Goal: Task Accomplishment & Management: Manage account settings

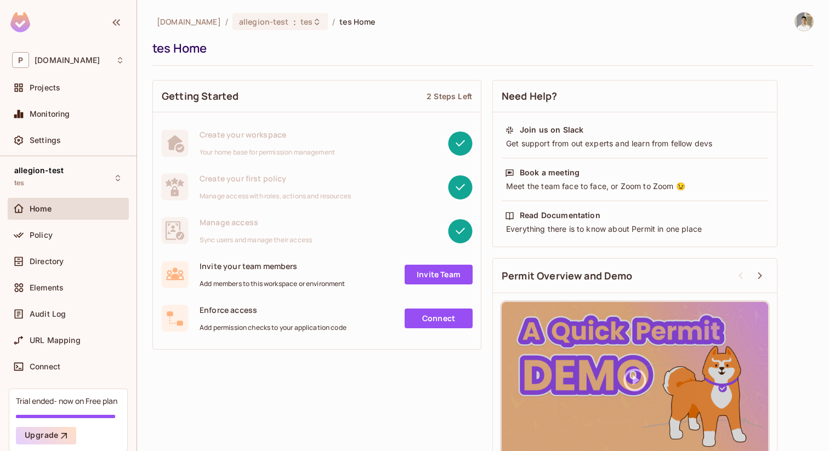
click at [237, 35] on div "[DOMAIN_NAME] / allegion-test : tes / tes Home tes Home" at bounding box center [482, 39] width 661 height 54
click at [239, 11] on div "permit.io / allegion-test : tes / tes Home tes Home Getting Started 2 Steps Lef…" at bounding box center [483, 225] width 692 height 451
click at [239, 24] on span "allegion-test" at bounding box center [264, 21] width 50 height 10
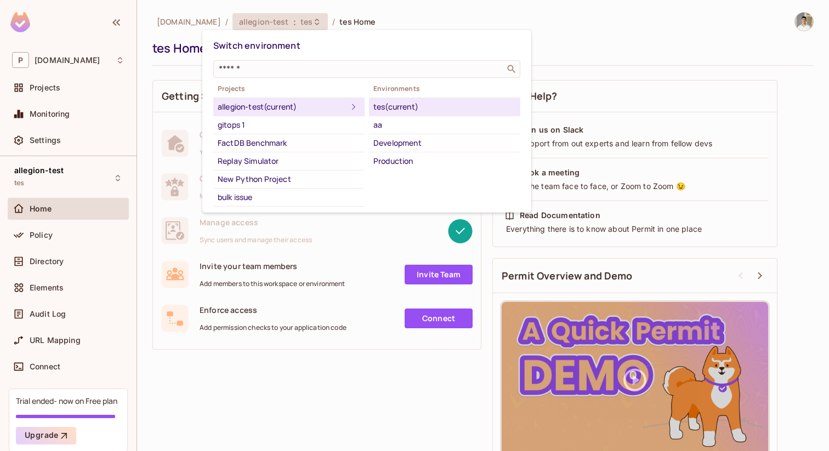
click at [379, 189] on div "Projects allegion-test (current) gitops 1 FactDB Benchmark Replay Simulator New…" at bounding box center [366, 144] width 307 height 125
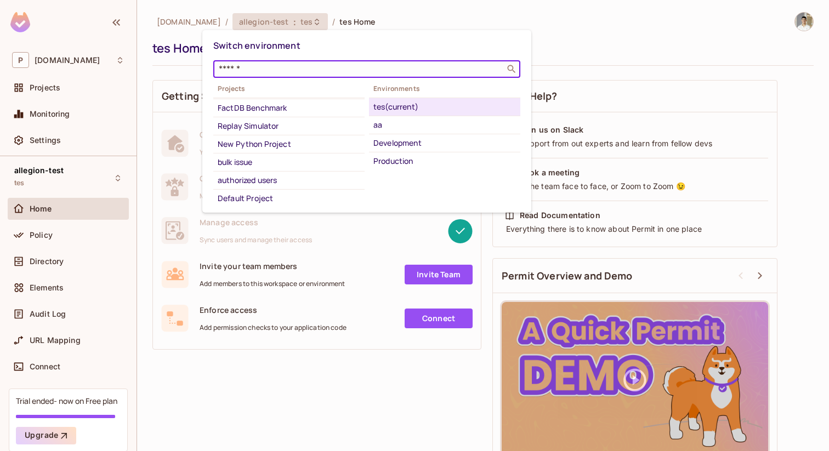
click at [272, 73] on input "text" at bounding box center [359, 69] width 285 height 11
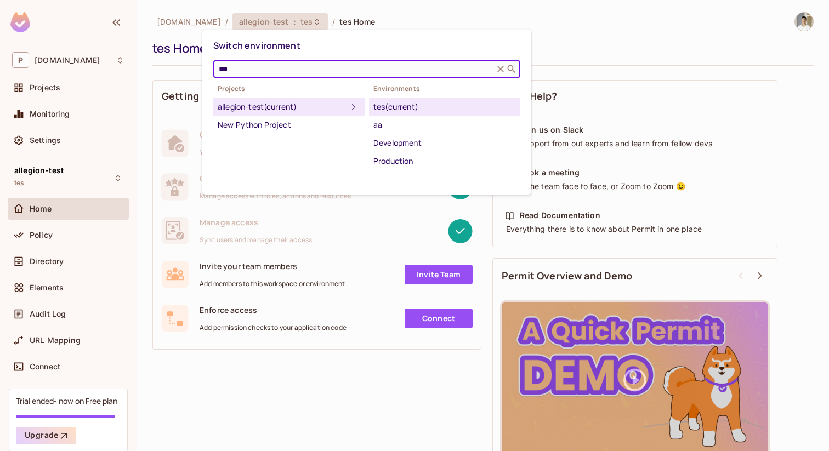
type input "***"
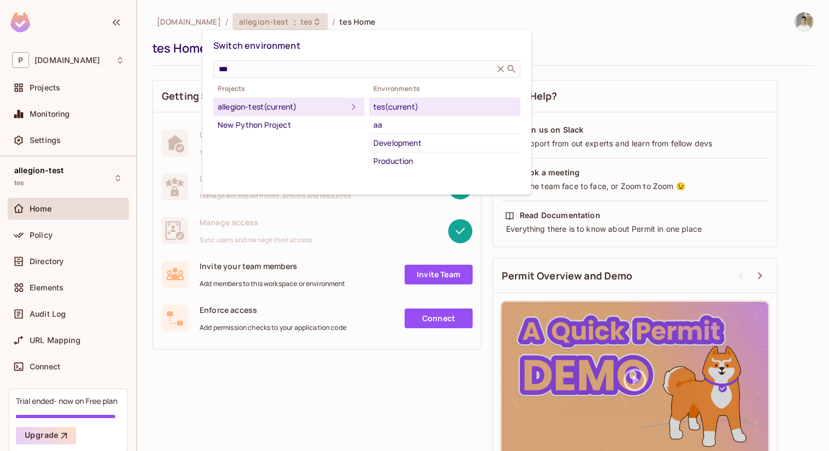
click at [309, 163] on div "Projects allegion-test (current) New Python Project Environments tes (current) …" at bounding box center [366, 126] width 307 height 88
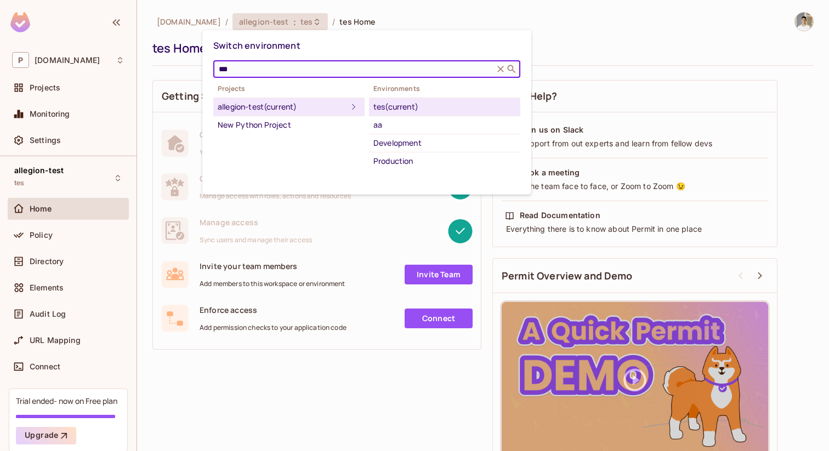
click at [295, 71] on input "***" at bounding box center [354, 69] width 274 height 11
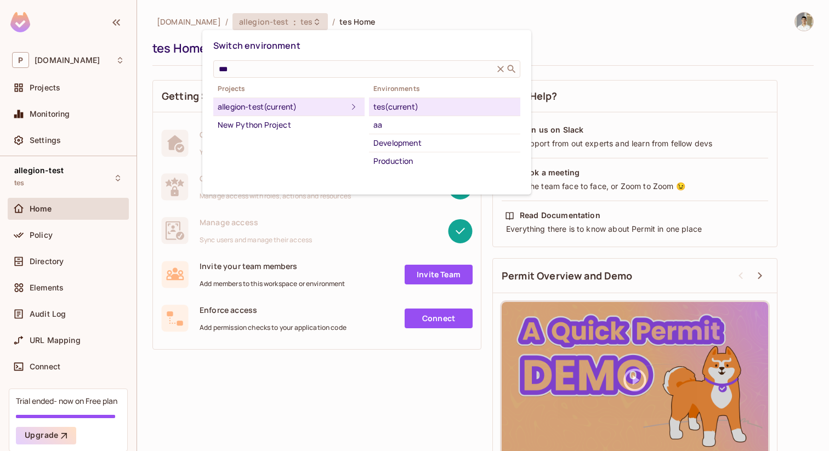
click at [84, 59] on div at bounding box center [414, 225] width 829 height 451
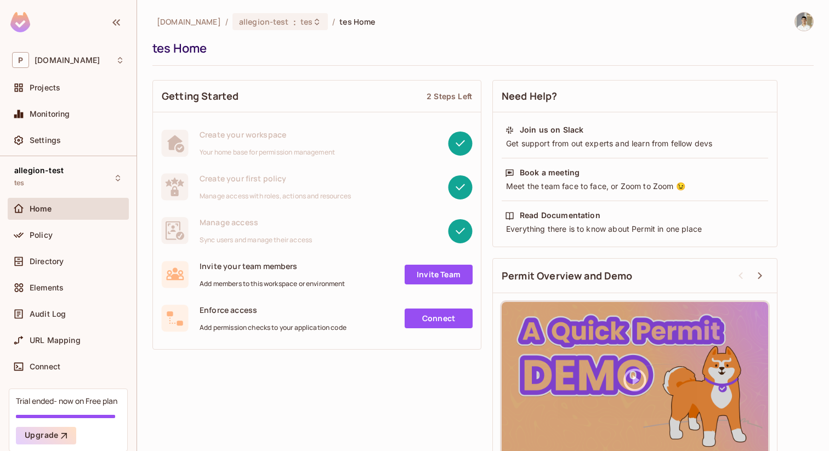
click at [81, 59] on div "Switch environment *** ​ Projects allegion-test (current) New Python Project En…" at bounding box center [414, 225] width 829 height 451
click at [81, 59] on div "P permit.io" at bounding box center [68, 60] width 112 height 16
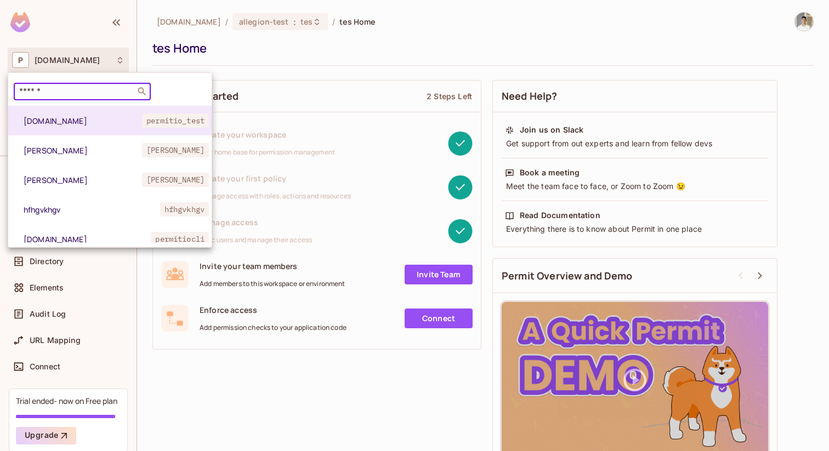
click at [125, 86] on input "text" at bounding box center [74, 91] width 115 height 11
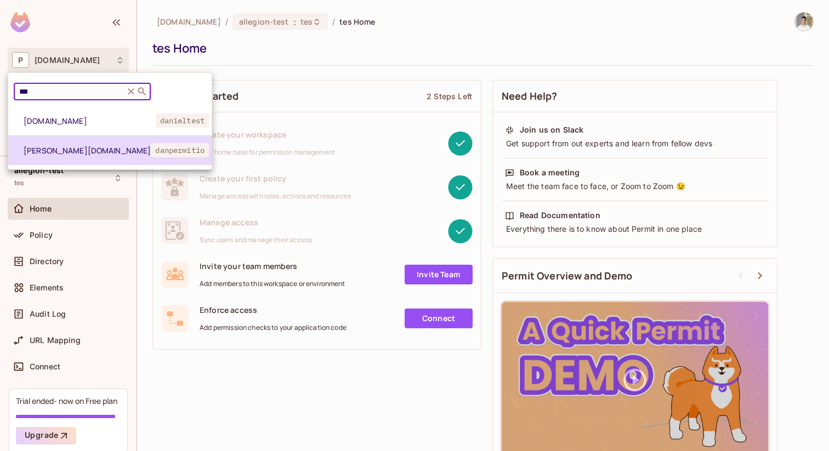
type input "***"
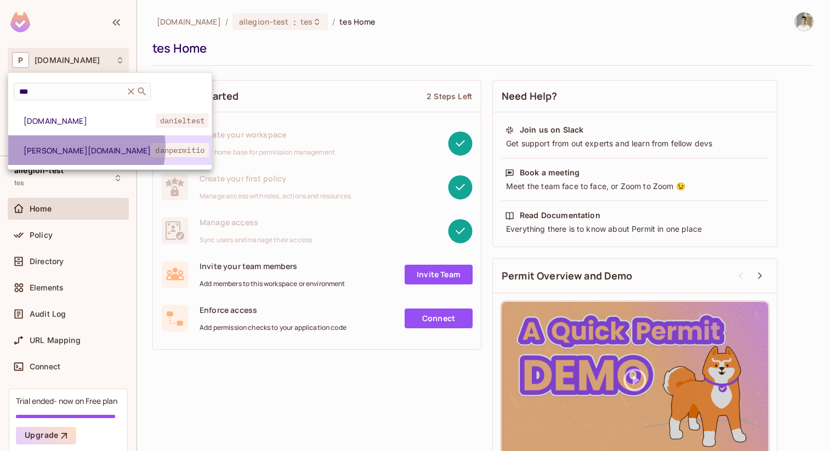
click at [83, 148] on span "[PERSON_NAME][DOMAIN_NAME]" at bounding box center [87, 150] width 127 height 10
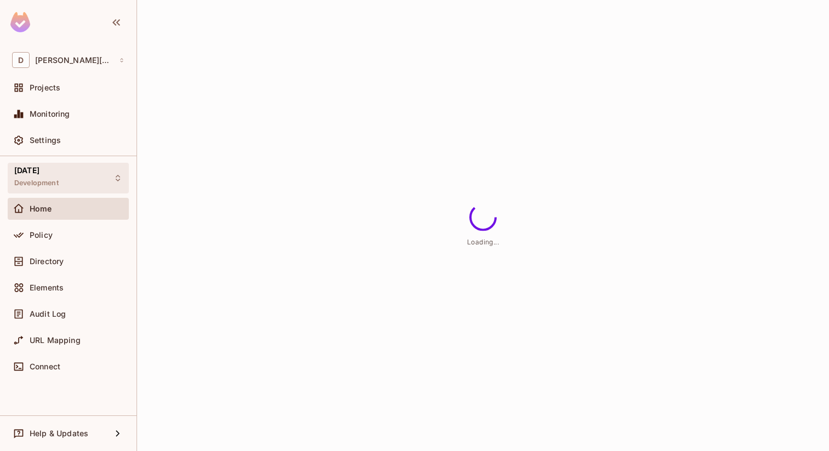
click at [82, 180] on div "2.3.2025 Development" at bounding box center [68, 178] width 121 height 30
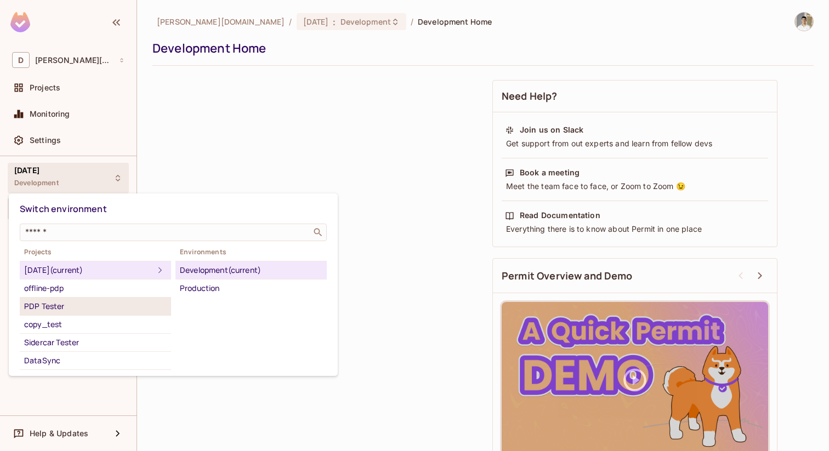
click at [155, 301] on div "PDP Tester" at bounding box center [95, 306] width 143 height 13
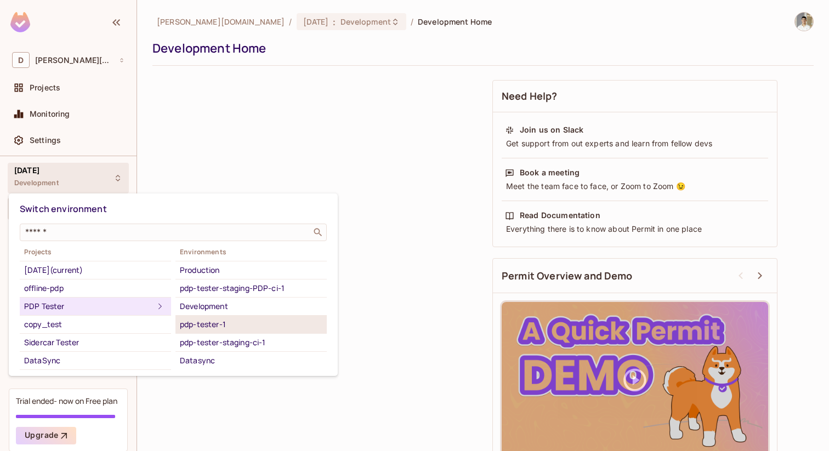
click at [227, 320] on div "pdp-tester-1" at bounding box center [251, 324] width 143 height 13
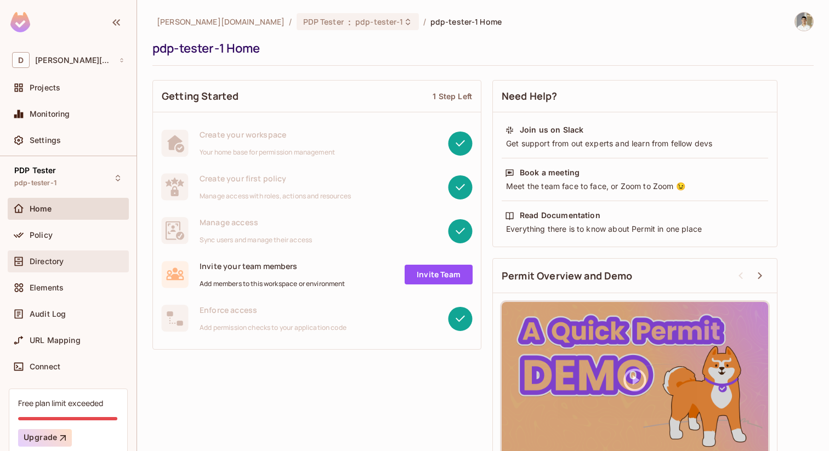
click at [60, 271] on div "Directory" at bounding box center [68, 262] width 121 height 22
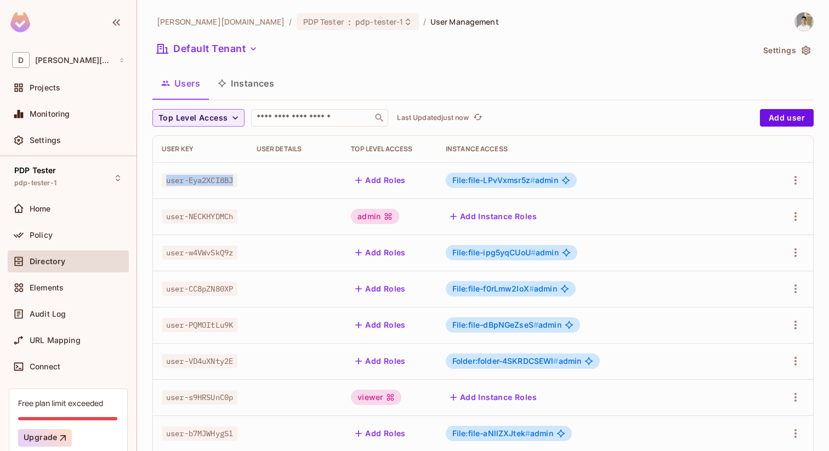
drag, startPoint x: 164, startPoint y: 174, endPoint x: 208, endPoint y: 189, distance: 45.8
click at [208, 187] on span "user-Eya2XCI8BJ" at bounding box center [200, 180] width 76 height 14
copy span "user-Eya2XCI8BJ"
click at [656, 81] on div "Users Instances" at bounding box center [482, 83] width 661 height 27
drag, startPoint x: 483, startPoint y: 182, endPoint x: 529, endPoint y: 182, distance: 46.0
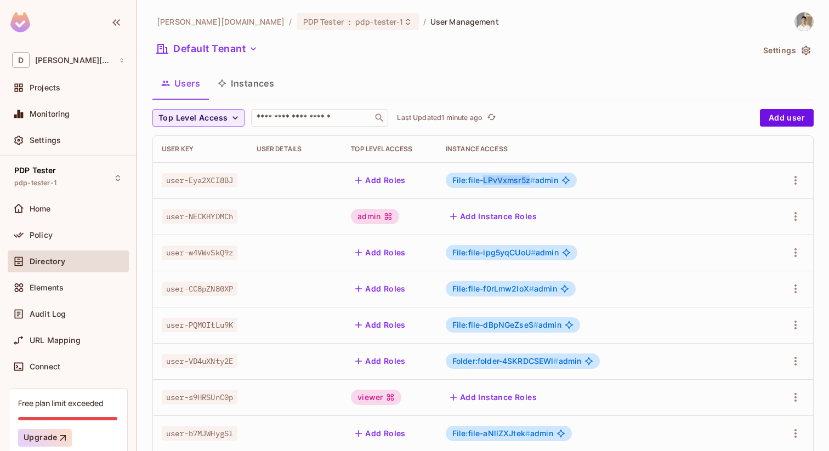
click at [529, 182] on span "File:file-LPvVxmsr5z #" at bounding box center [493, 179] width 83 height 9
copy span "LPvVxmsr5z"
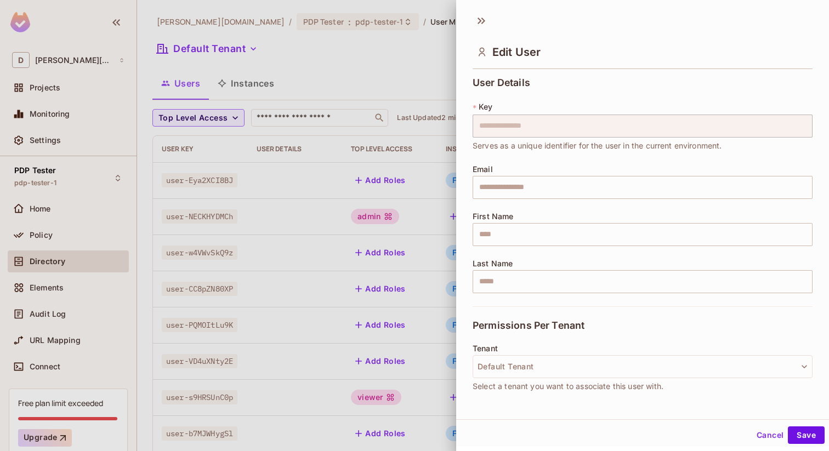
click at [68, 42] on div at bounding box center [414, 225] width 829 height 451
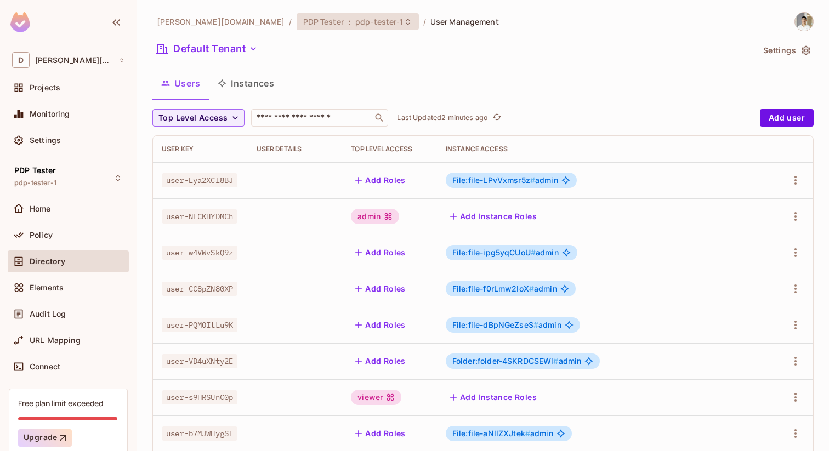
click at [303, 24] on span "PDP Tester" at bounding box center [323, 21] width 41 height 10
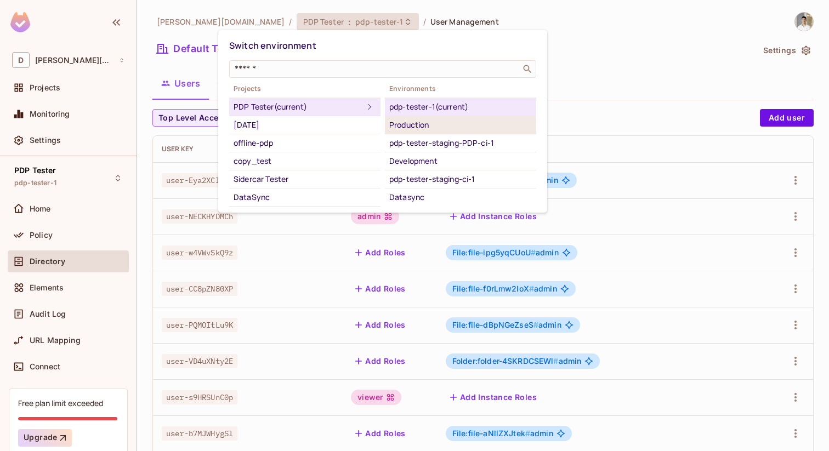
click at [462, 123] on div "Production" at bounding box center [460, 124] width 143 height 13
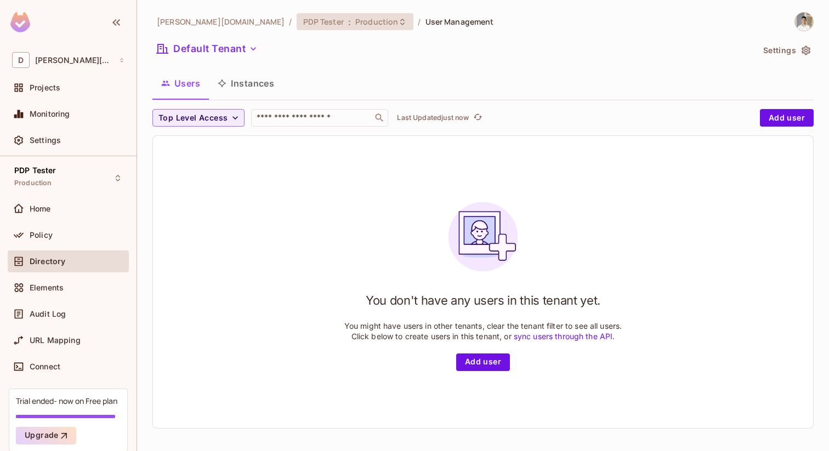
click at [297, 29] on div "PDP Tester : Production" at bounding box center [355, 21] width 117 height 17
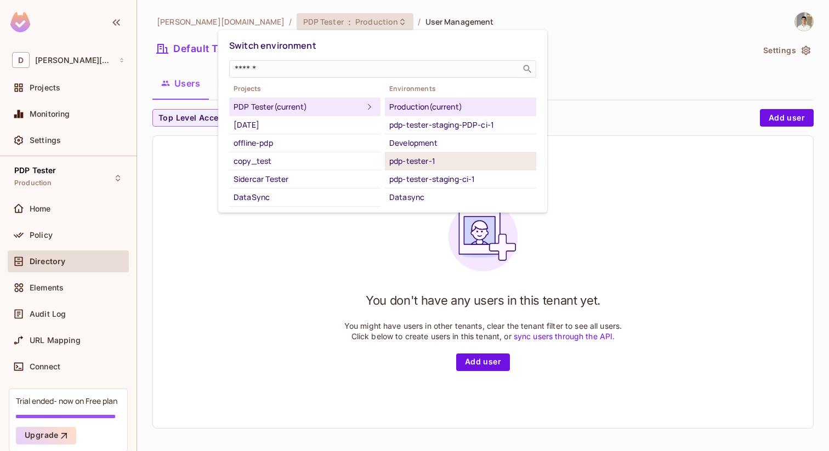
click at [456, 163] on div "pdp-tester-1" at bounding box center [460, 161] width 143 height 13
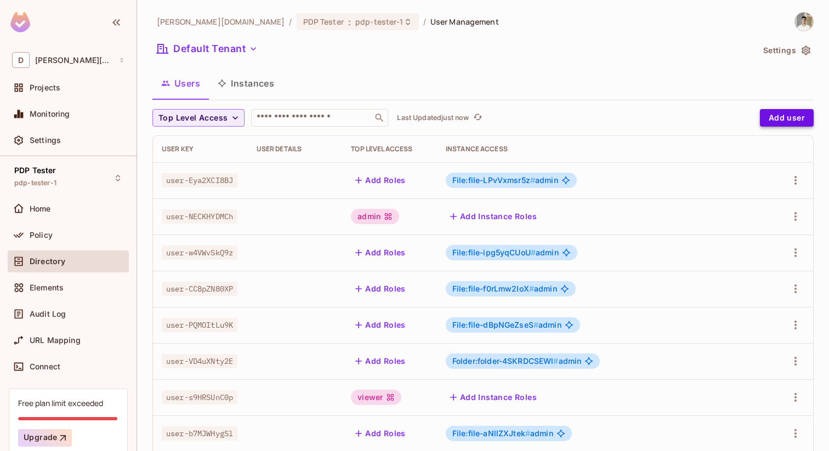
click at [797, 121] on button "Add user" at bounding box center [787, 118] width 54 height 18
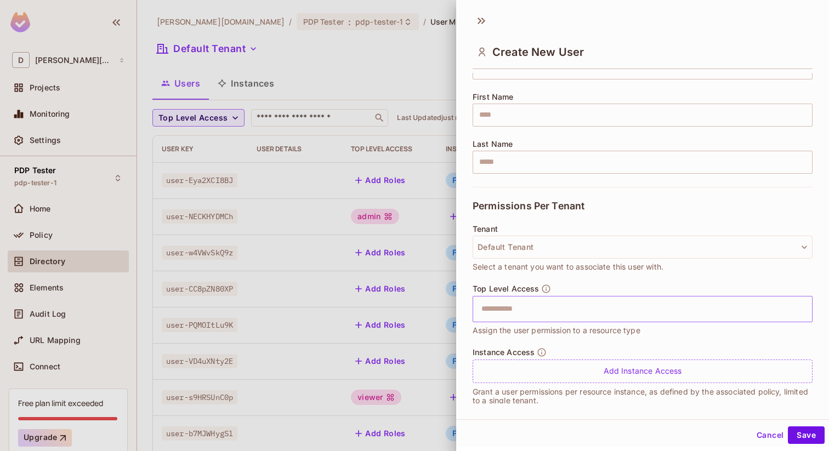
type input "****"
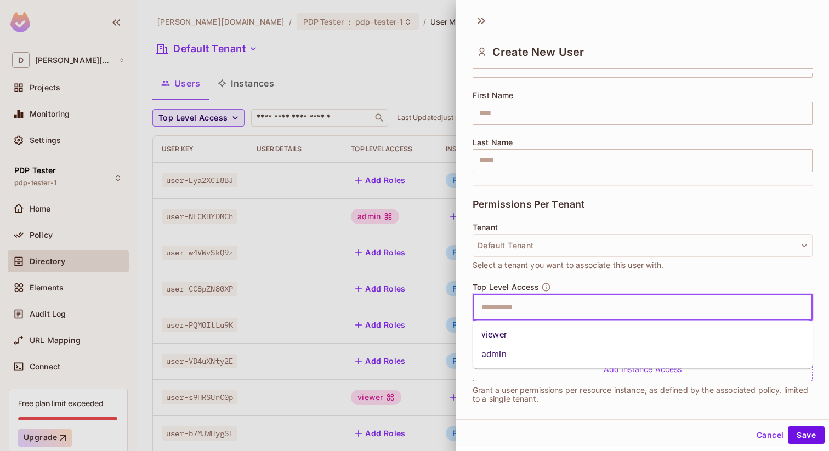
click at [629, 308] on input "text" at bounding box center [633, 308] width 316 height 22
click at [611, 334] on li "viewer" at bounding box center [643, 335] width 340 height 20
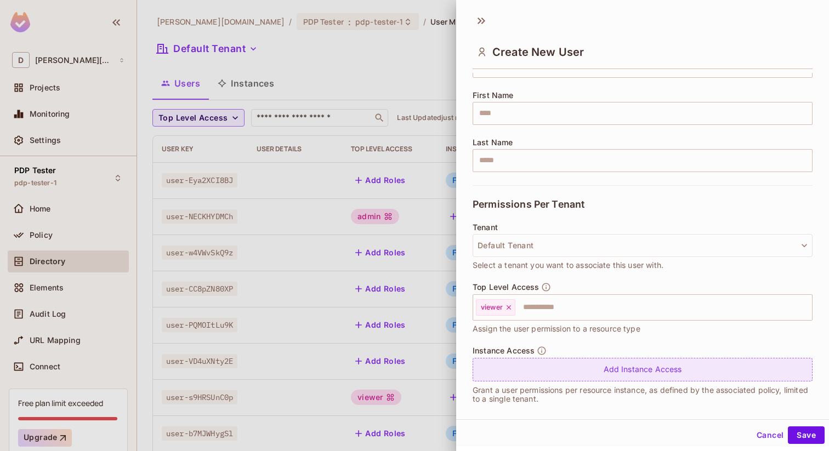
drag, startPoint x: 655, startPoint y: 375, endPoint x: 687, endPoint y: 366, distance: 33.7
click at [687, 366] on div "Add Instance Access" at bounding box center [643, 370] width 340 height 24
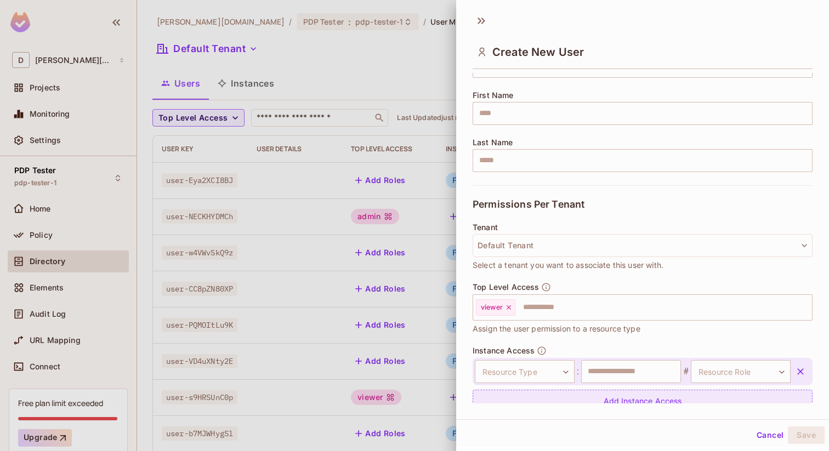
click at [687, 366] on span "#" at bounding box center [686, 371] width 10 height 13
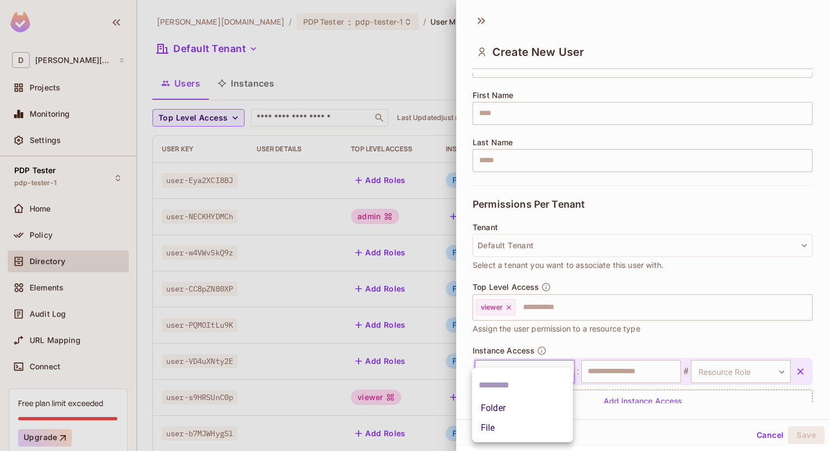
click at [542, 368] on body "D dan.permit.io Projects Monitoring Settings PDP Tester pdp-tester-1 Home Polic…" at bounding box center [414, 225] width 829 height 451
click at [509, 425] on li "File" at bounding box center [522, 428] width 101 height 20
click at [606, 384] on div "File **** ​ : ​ # Resource Role ​ Resource Role" at bounding box center [643, 371] width 340 height 27
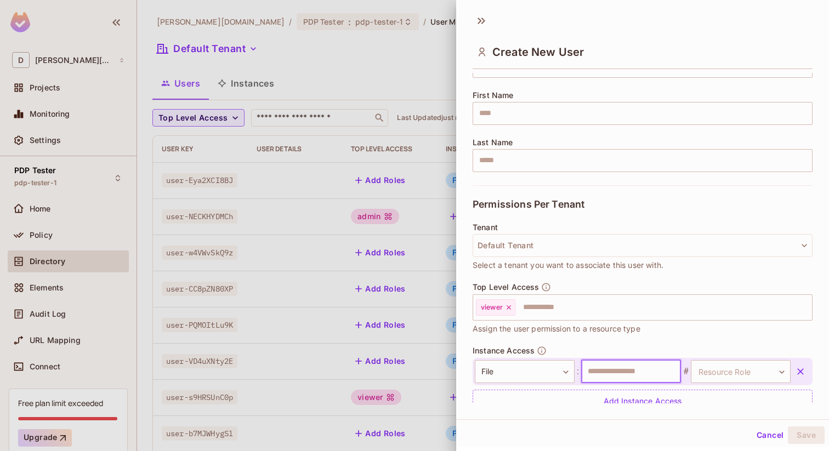
click at [613, 381] on input "text" at bounding box center [631, 371] width 100 height 23
type input "*****"
click at [721, 365] on body "D dan.permit.io Projects Monitoring Settings PDP Tester pdp-tester-1 Home Polic…" at bounding box center [414, 225] width 829 height 451
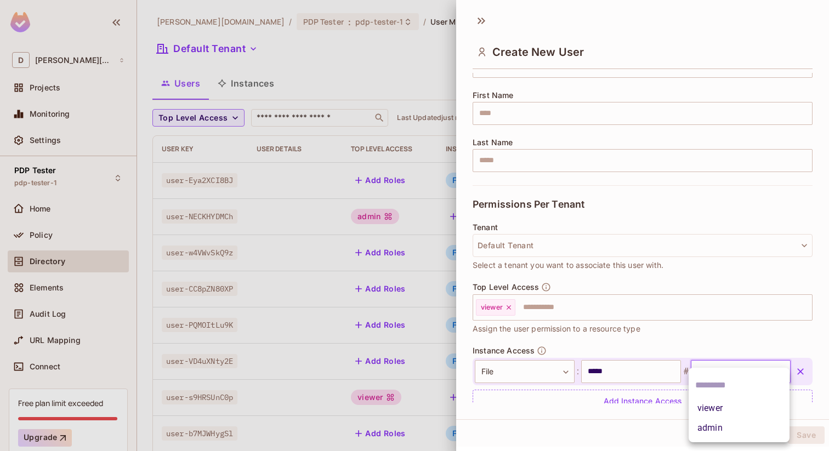
click at [712, 406] on li "viewer" at bounding box center [739, 409] width 101 height 20
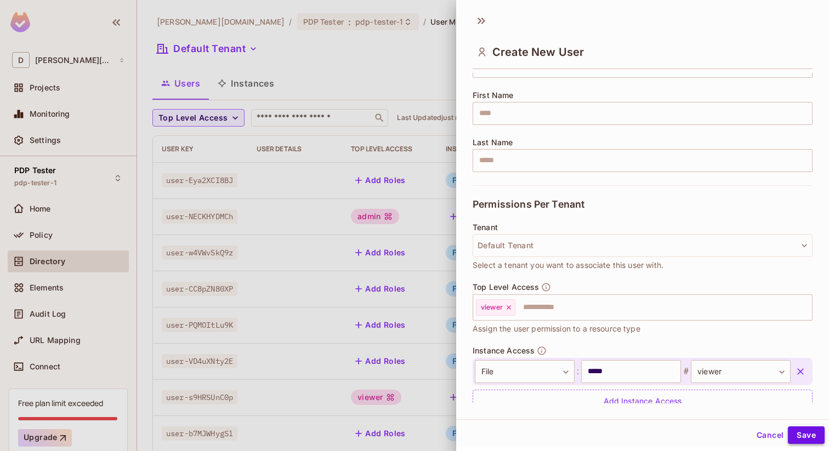
click at [806, 433] on button "Save" at bounding box center [806, 435] width 37 height 18
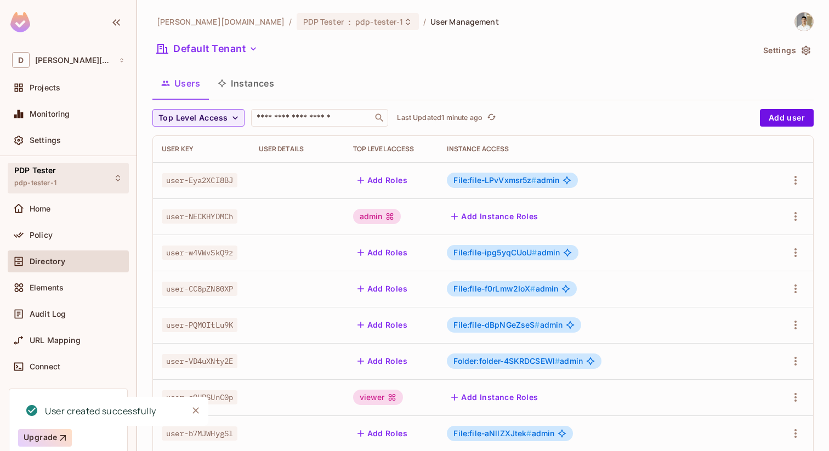
click at [61, 173] on div "PDP Tester pdp-tester-1" at bounding box center [68, 178] width 121 height 30
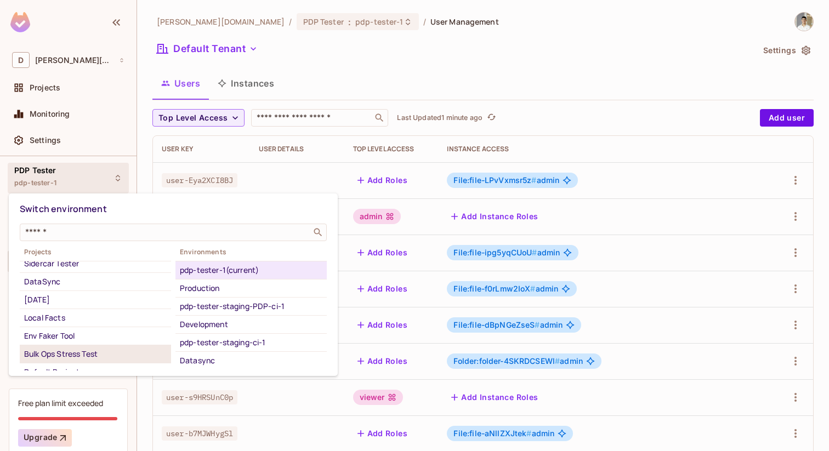
scroll to position [89, 0]
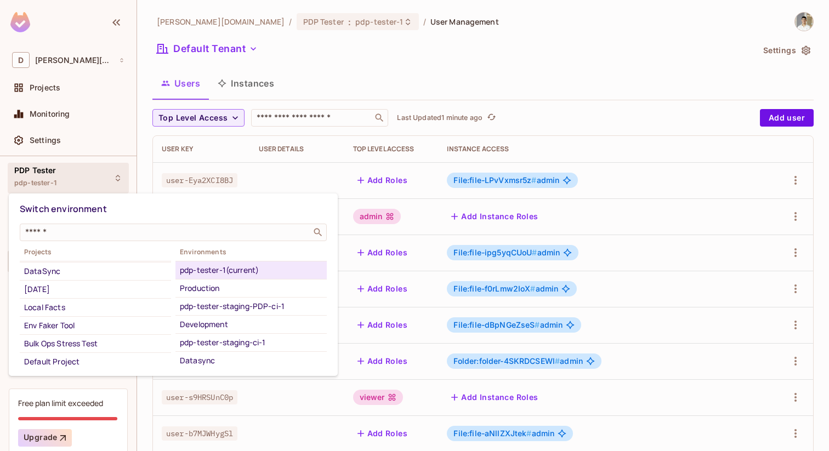
click at [73, 101] on div at bounding box center [414, 225] width 829 height 451
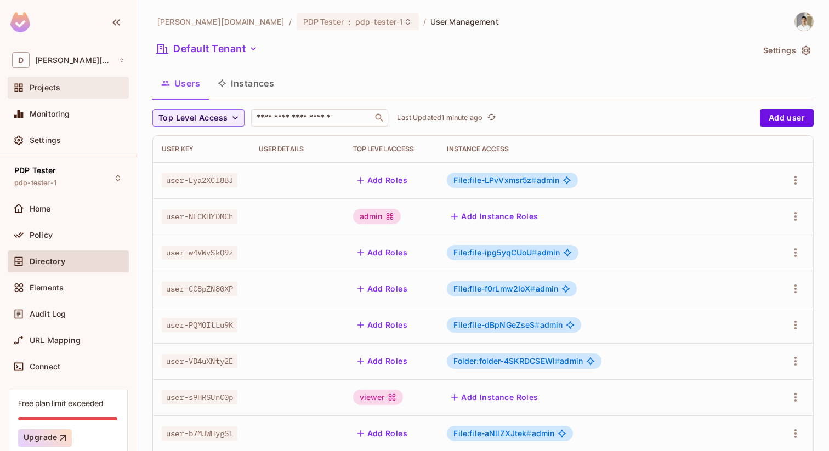
click at [61, 95] on div "Projects" at bounding box center [68, 88] width 121 height 22
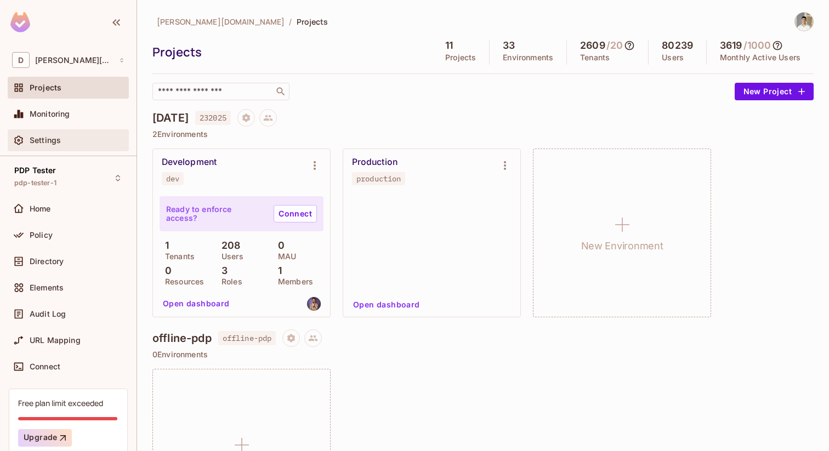
click at [61, 151] on div "Settings" at bounding box center [68, 140] width 121 height 22
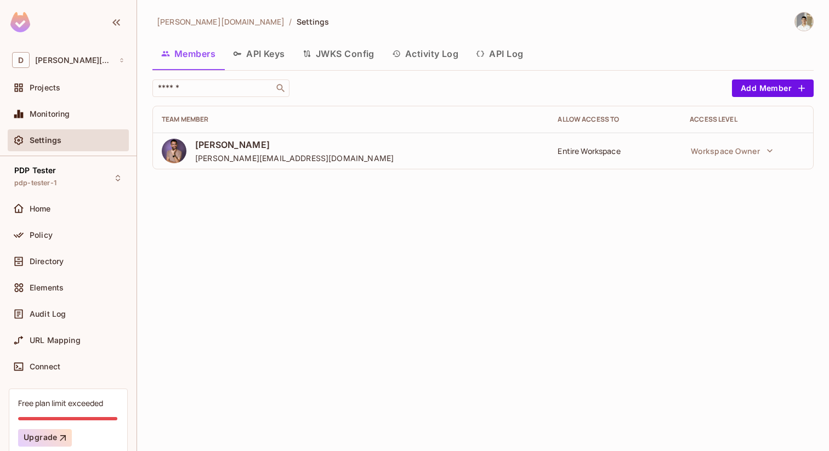
click at [489, 59] on button "API Log" at bounding box center [499, 53] width 65 height 27
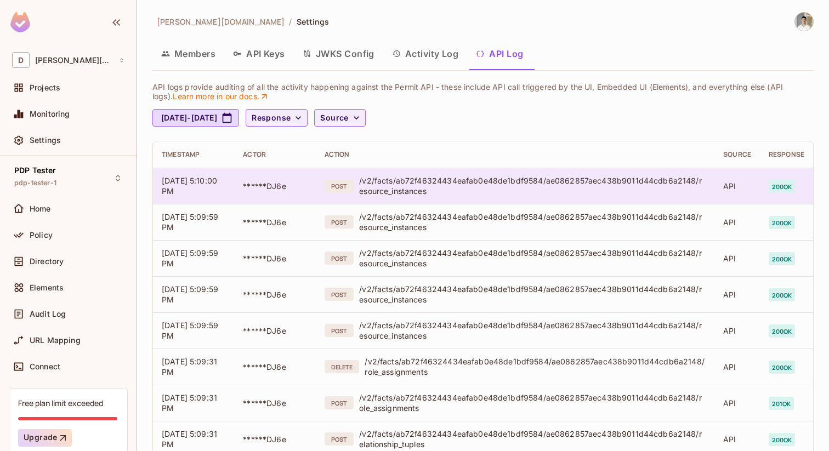
click at [400, 194] on div "/v2/facts/ab72f46324434eafab0e48de1bdf9584/ae0862857aec438b9011d44cdb6a2148/res…" at bounding box center [532, 185] width 346 height 21
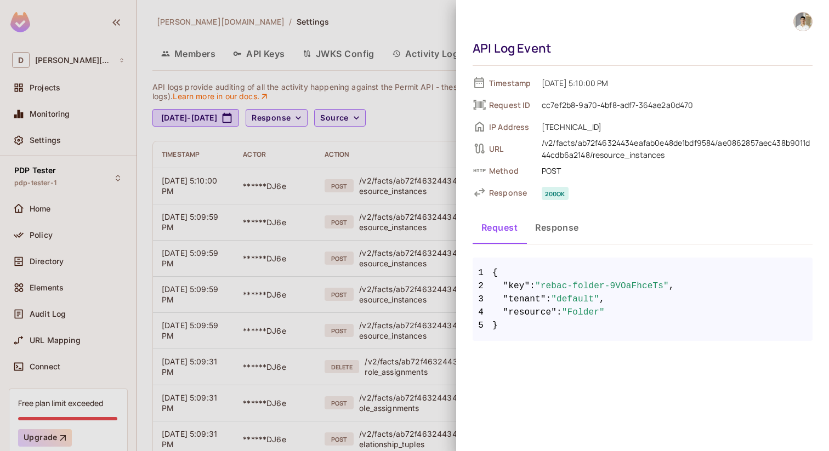
click at [543, 234] on button "Response" at bounding box center [556, 227] width 61 height 27
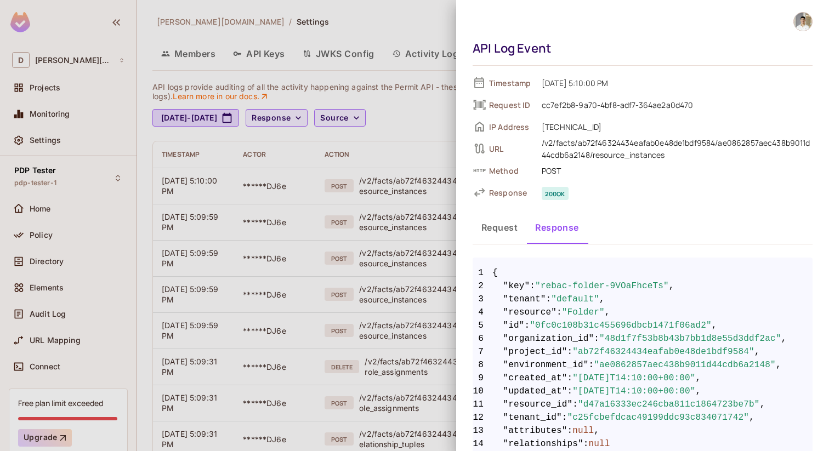
scroll to position [31, 0]
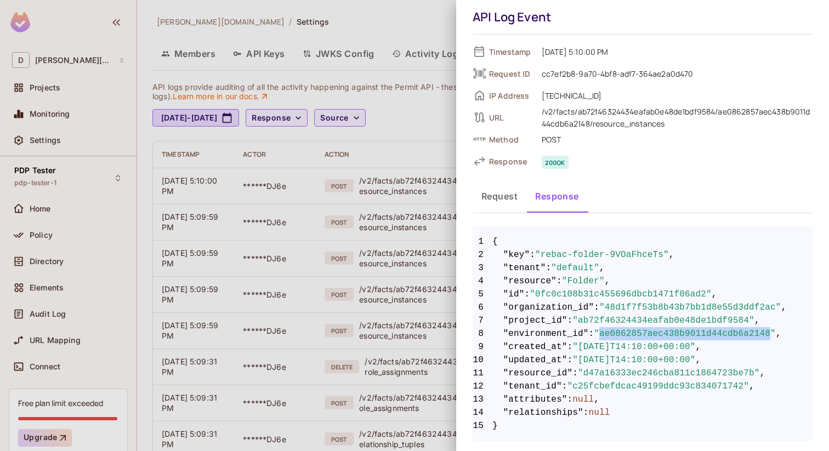
drag, startPoint x: 605, startPoint y: 335, endPoint x: 777, endPoint y: 329, distance: 172.2
click at [776, 329] on span ""ae0862857aec438b9011d44cdb6a2148"" at bounding box center [685, 333] width 182 height 13
copy span "ae0862857aec438b9011d44cdb6a2148"
click at [160, 196] on div at bounding box center [414, 225] width 829 height 451
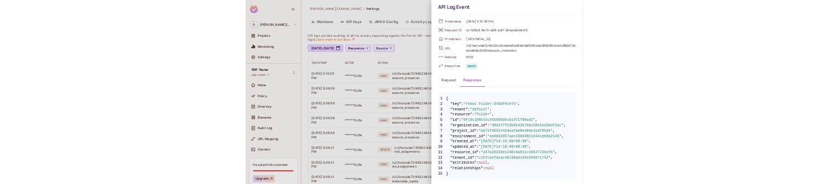
scroll to position [0, 0]
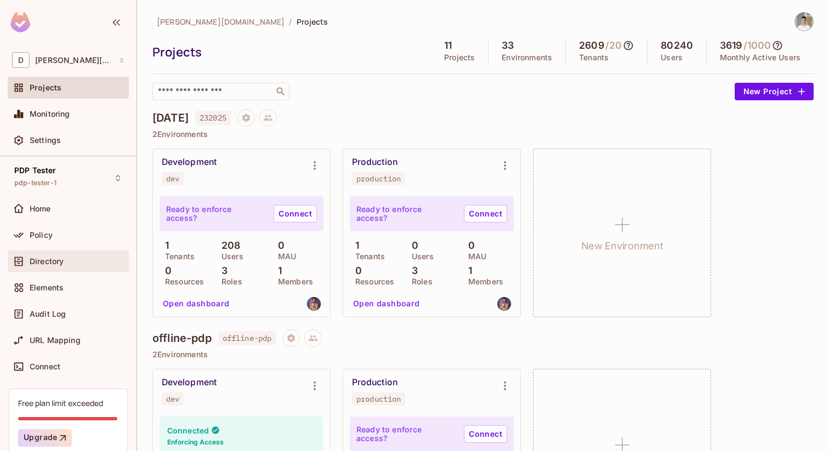
click at [74, 183] on div "Directory" at bounding box center [68, 261] width 112 height 13
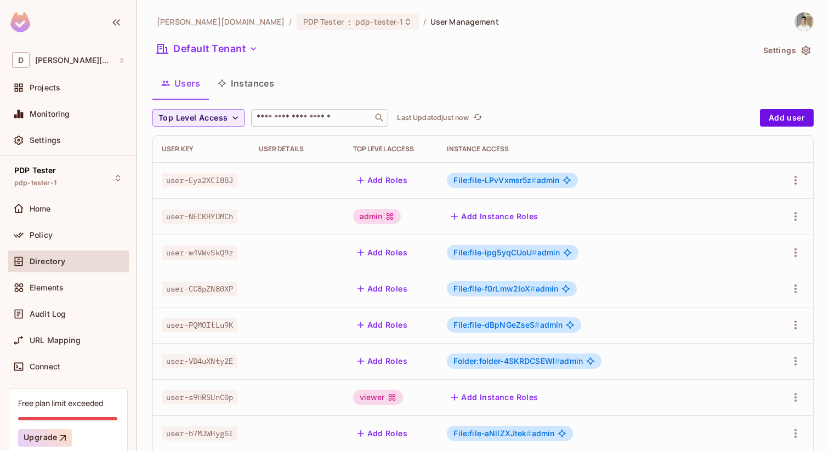
click at [303, 125] on div "​" at bounding box center [319, 118] width 137 height 18
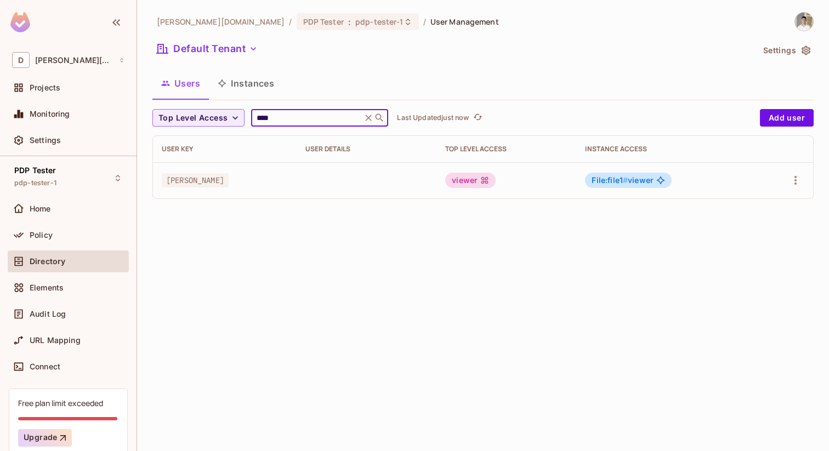
type input "****"
click at [784, 115] on button "Add user" at bounding box center [787, 118] width 54 height 18
click at [776, 114] on button "Add user" at bounding box center [787, 118] width 54 height 18
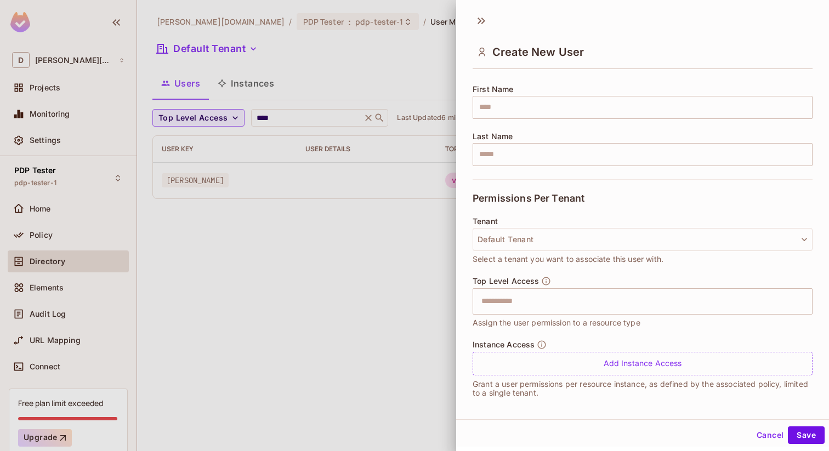
scroll to position [132, 0]
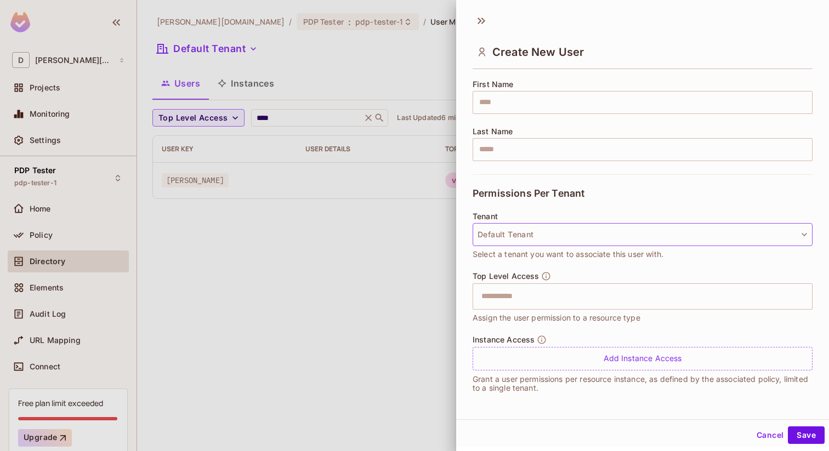
type input "*****"
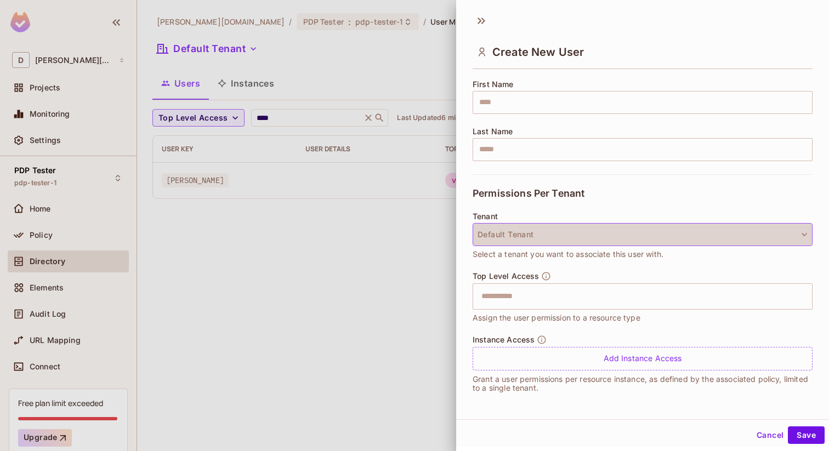
click at [689, 183] on button "Default Tenant" at bounding box center [643, 234] width 340 height 23
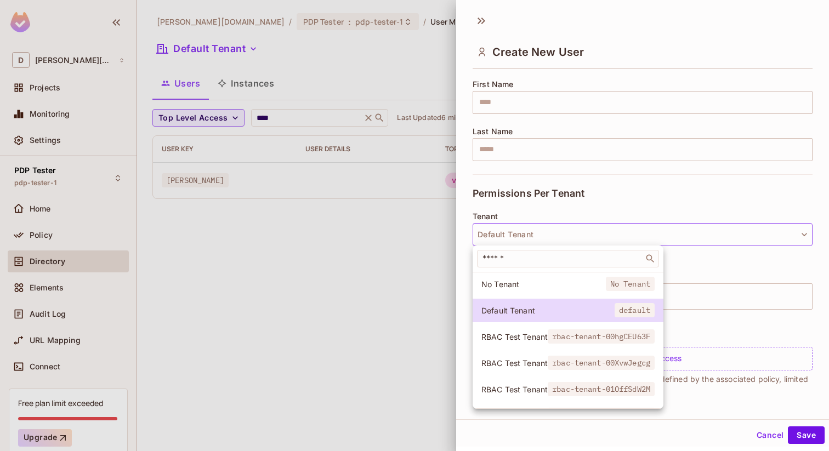
click at [669, 183] on div at bounding box center [414, 225] width 829 height 451
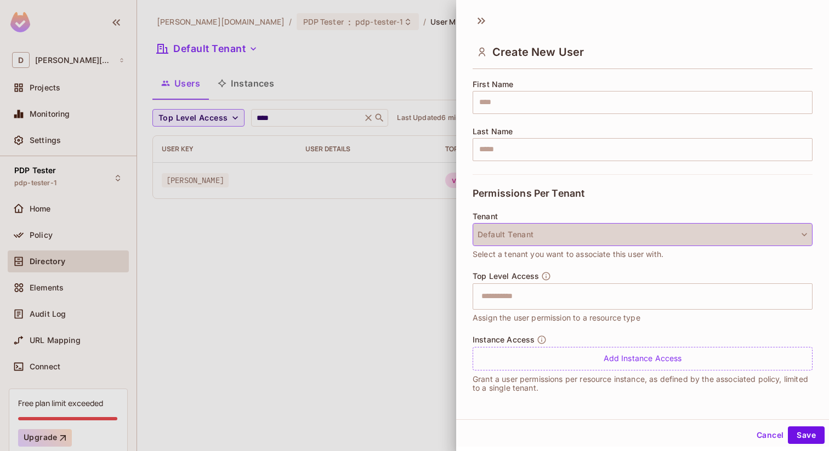
click at [636, 183] on button "Default Tenant" at bounding box center [643, 234] width 340 height 23
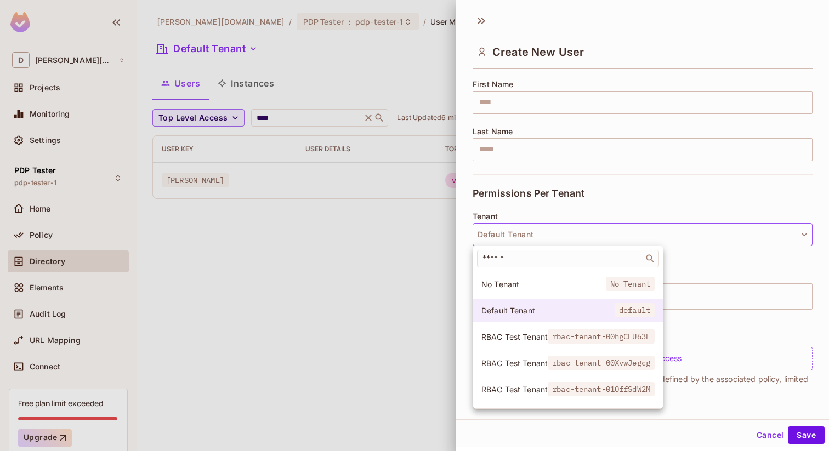
click at [588, 183] on span "Default Tenant" at bounding box center [547, 310] width 133 height 10
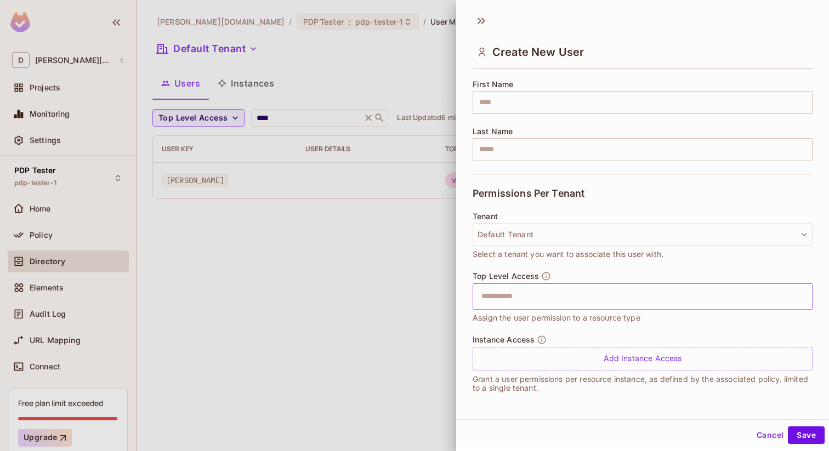
click at [619, 183] on input "text" at bounding box center [633, 297] width 316 height 22
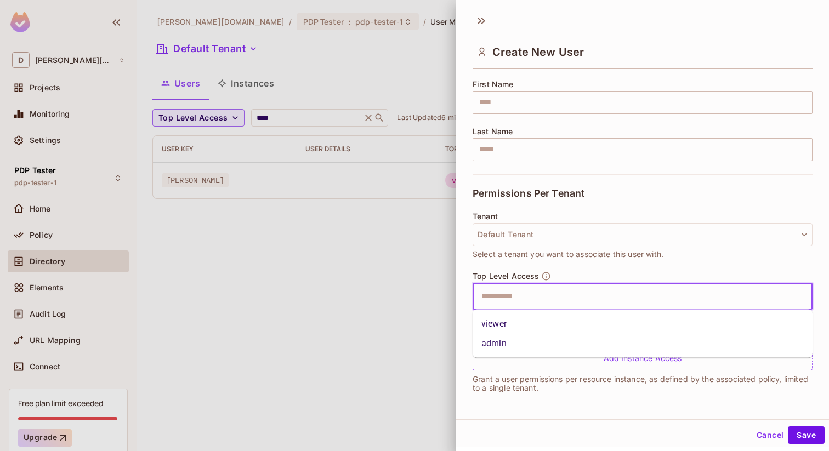
click at [583, 183] on li "viewer" at bounding box center [643, 324] width 340 height 20
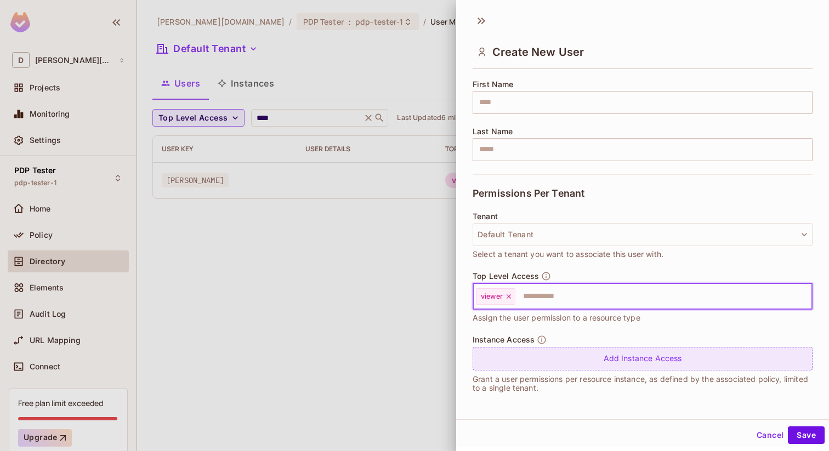
click at [583, 183] on div "Add Instance Access" at bounding box center [643, 359] width 340 height 24
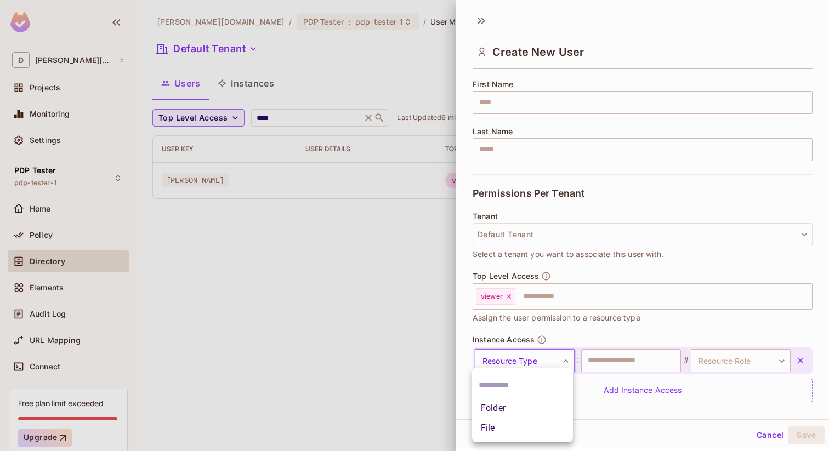
click at [546, 183] on body "D [PERSON_NAME][DOMAIN_NAME] Projects Monitoring Settings PDP Tester pdp-tester…" at bounding box center [414, 225] width 829 height 451
click at [521, 183] on li "Folder" at bounding box center [522, 409] width 101 height 20
click at [598, 183] on div "Folder ****** ​ : ​ # Resource Role ​ Resource Role Add Instance Access" at bounding box center [643, 374] width 340 height 55
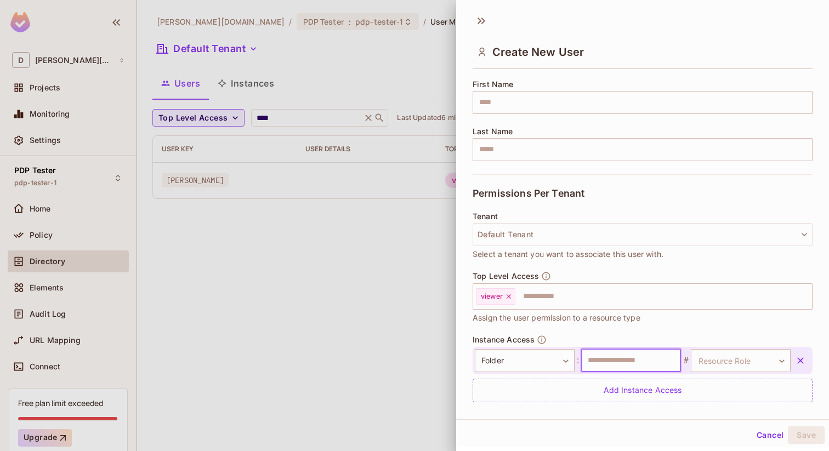
click at [604, 183] on input "text" at bounding box center [631, 360] width 100 height 23
type input "****"
type input "*******"
click at [707, 183] on body "D [PERSON_NAME][DOMAIN_NAME] Projects Monitoring Settings PDP Tester pdp-tester…" at bounding box center [414, 225] width 829 height 451
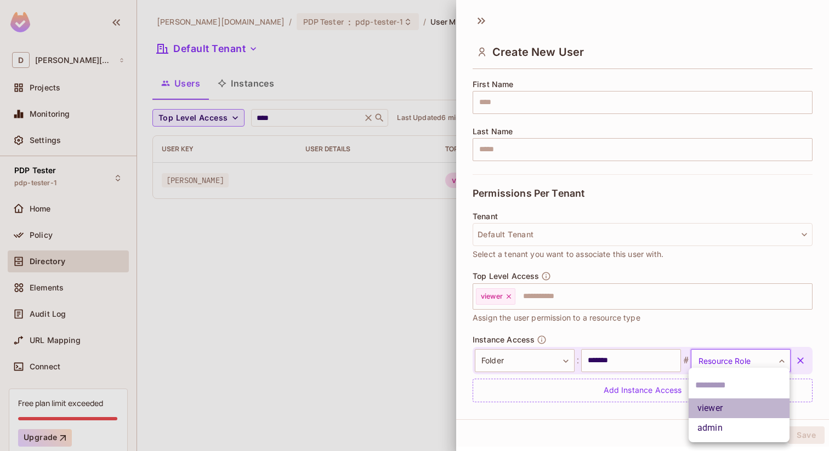
click at [704, 183] on li "viewer" at bounding box center [739, 409] width 101 height 20
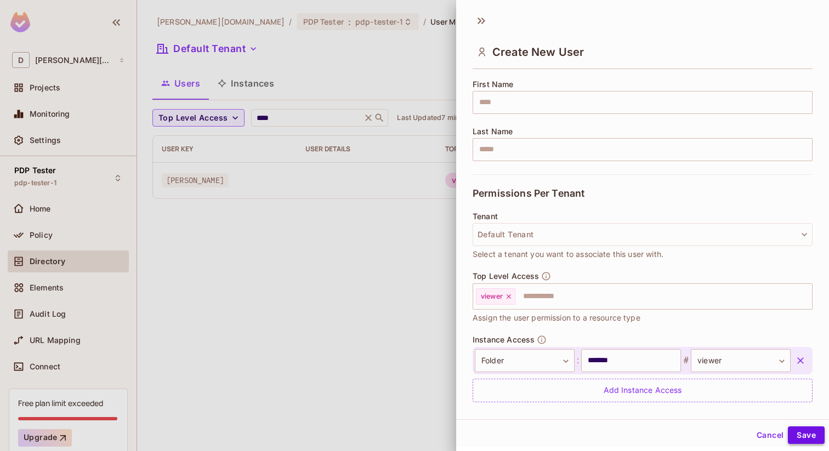
click at [803, 183] on button "Save" at bounding box center [806, 435] width 37 height 18
